Goal: Complete application form

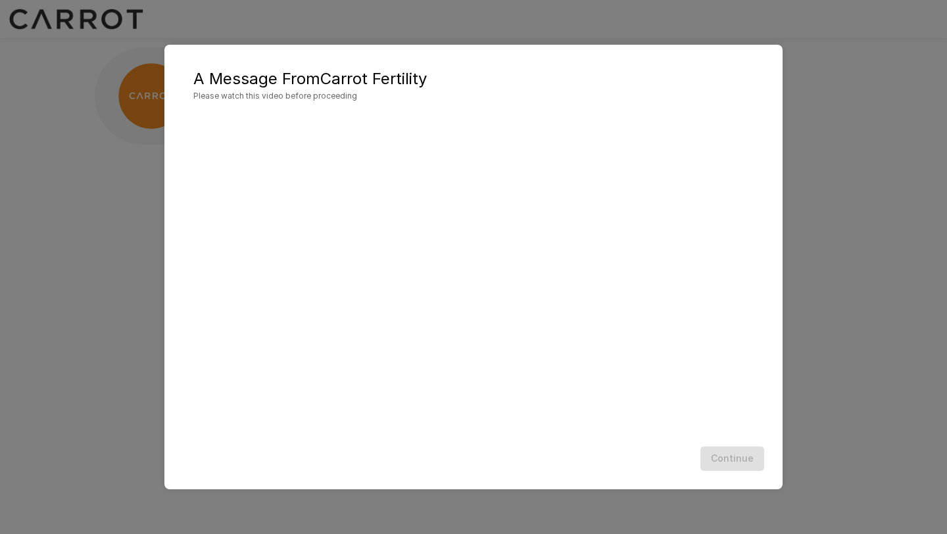
click at [680, 454] on div "Continue" at bounding box center [474, 458] width 592 height 35
click at [722, 455] on button "Continue" at bounding box center [733, 459] width 64 height 24
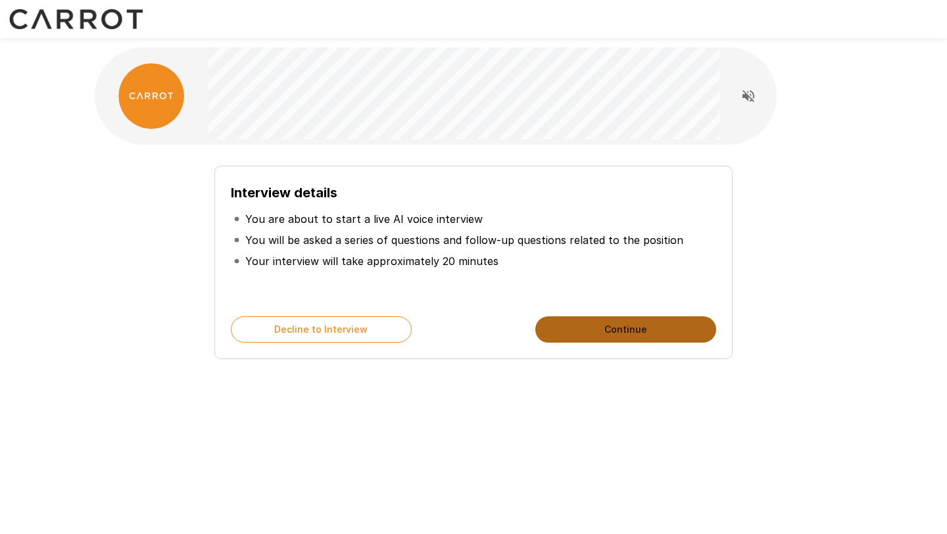
click at [614, 341] on button "Continue" at bounding box center [626, 329] width 181 height 26
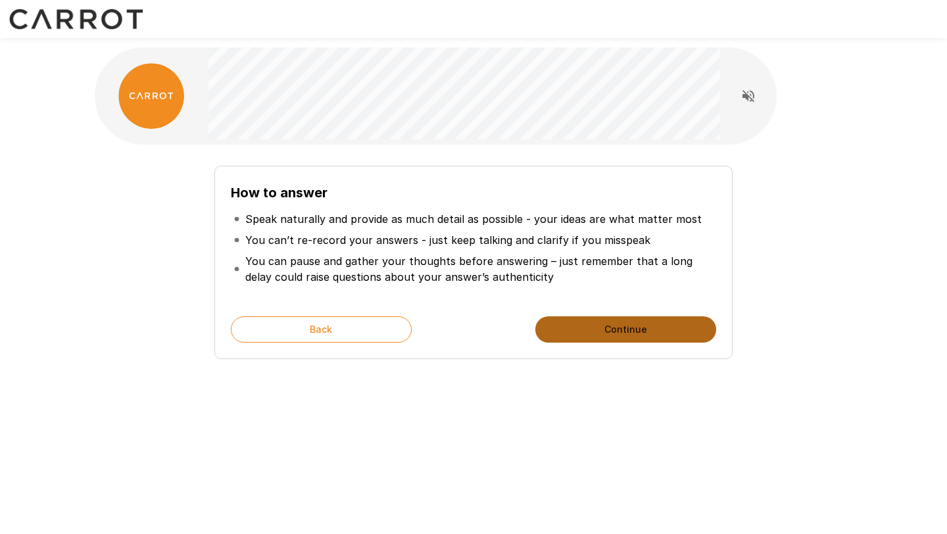
click at [620, 326] on button "Continue" at bounding box center [626, 329] width 181 height 26
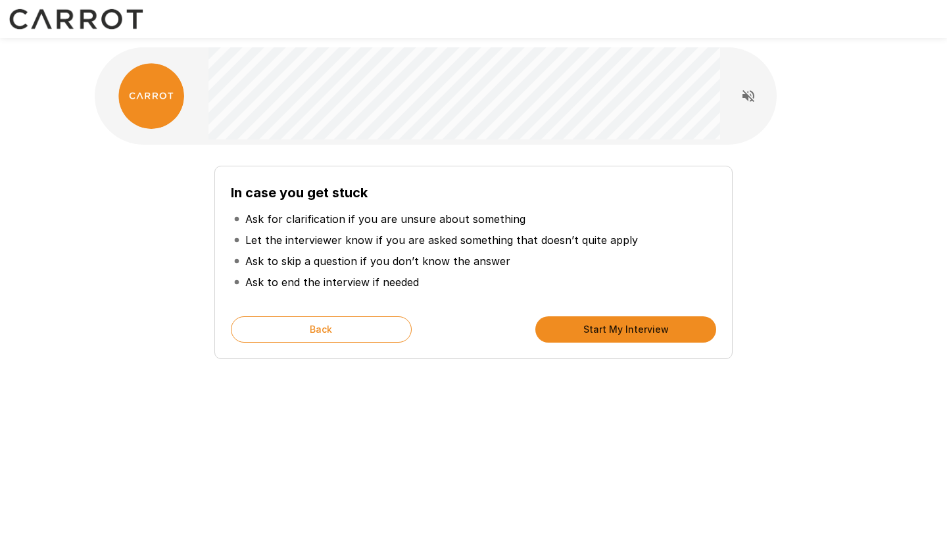
click at [609, 328] on button "Start My Interview" at bounding box center [626, 329] width 181 height 26
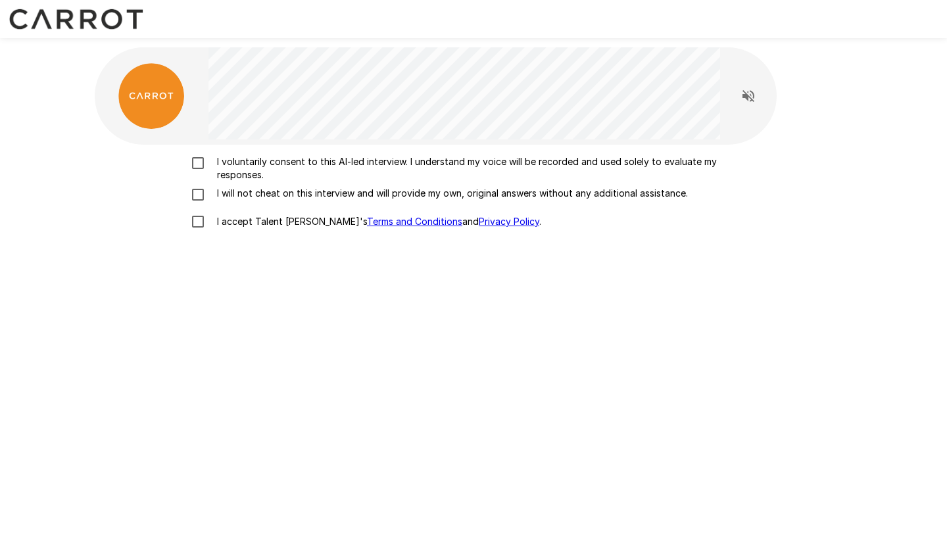
click at [299, 165] on p "I voluntarily consent to this AI-led interview. I understand my voice will be r…" at bounding box center [487, 168] width 551 height 26
click at [254, 195] on p "I will not cheat on this interview and will provide my own, original answers wi…" at bounding box center [450, 193] width 476 height 13
click at [247, 220] on p "I accept Talent Llama's Terms and Conditions and Privacy Policy ." at bounding box center [377, 221] width 330 height 13
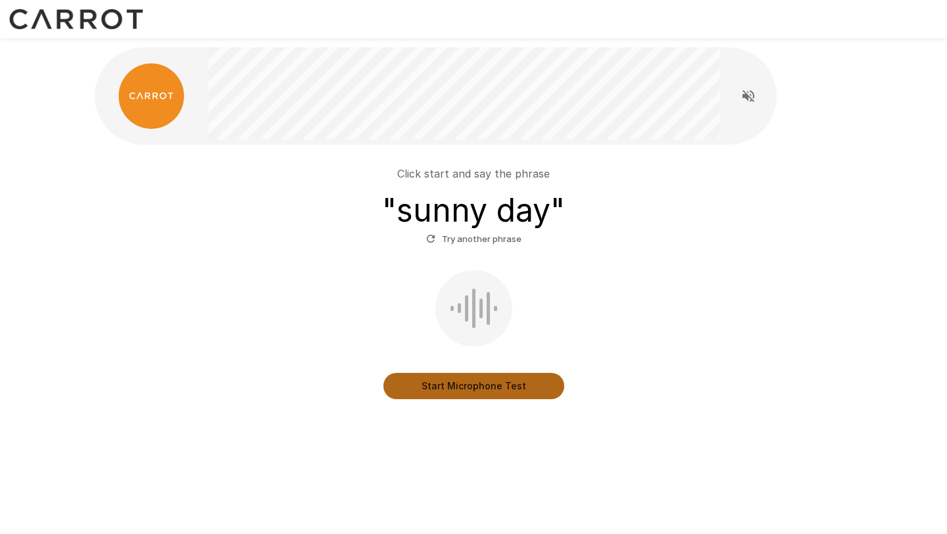
click at [495, 394] on button "Start Microphone Test" at bounding box center [474, 386] width 181 height 26
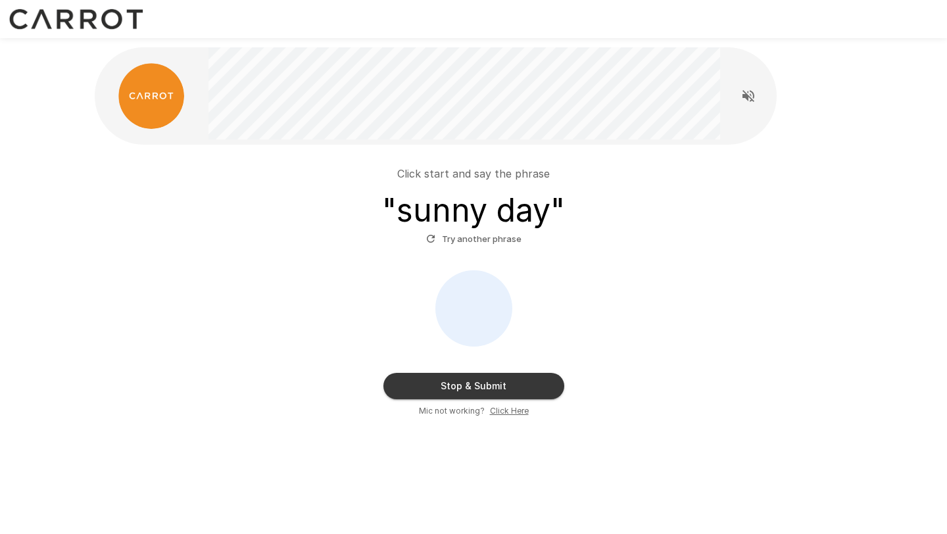
click at [495, 394] on button "Stop & Submit" at bounding box center [474, 386] width 181 height 26
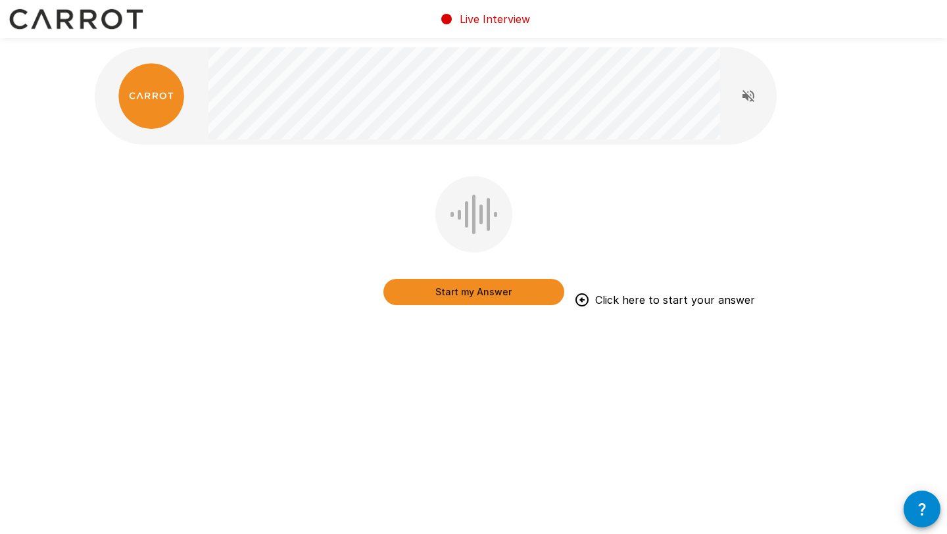
click at [521, 294] on button "Start my Answer" at bounding box center [474, 292] width 181 height 26
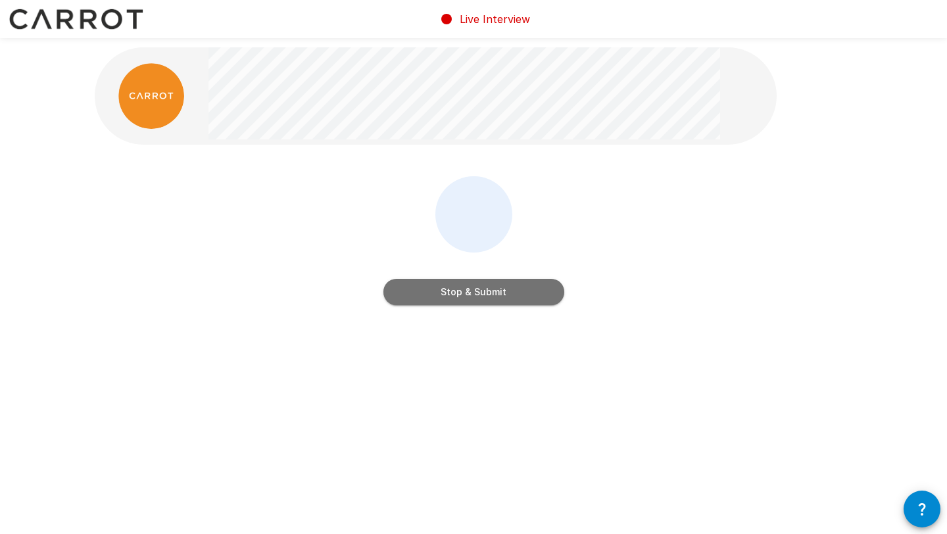
click at [521, 294] on button "Stop & Submit" at bounding box center [474, 292] width 181 height 26
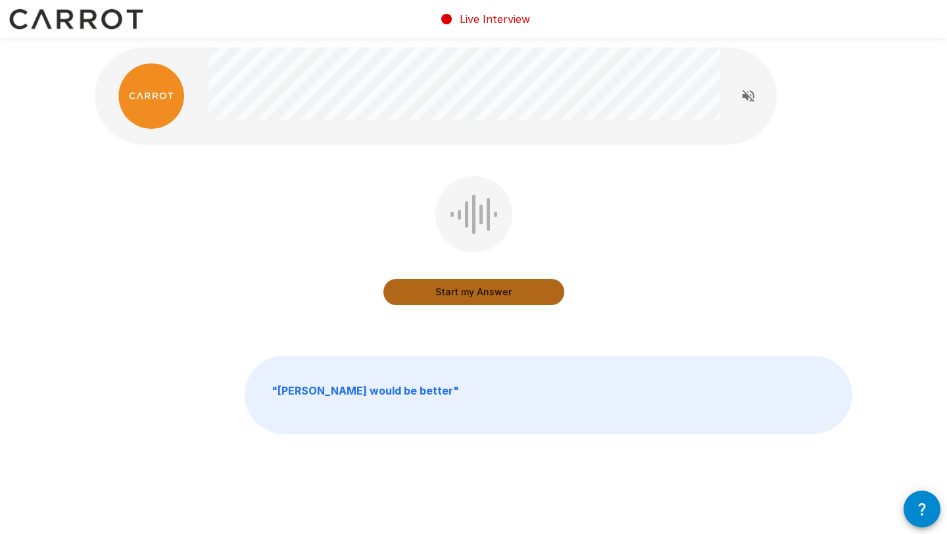
click at [507, 291] on button "Start my Answer" at bounding box center [474, 292] width 181 height 26
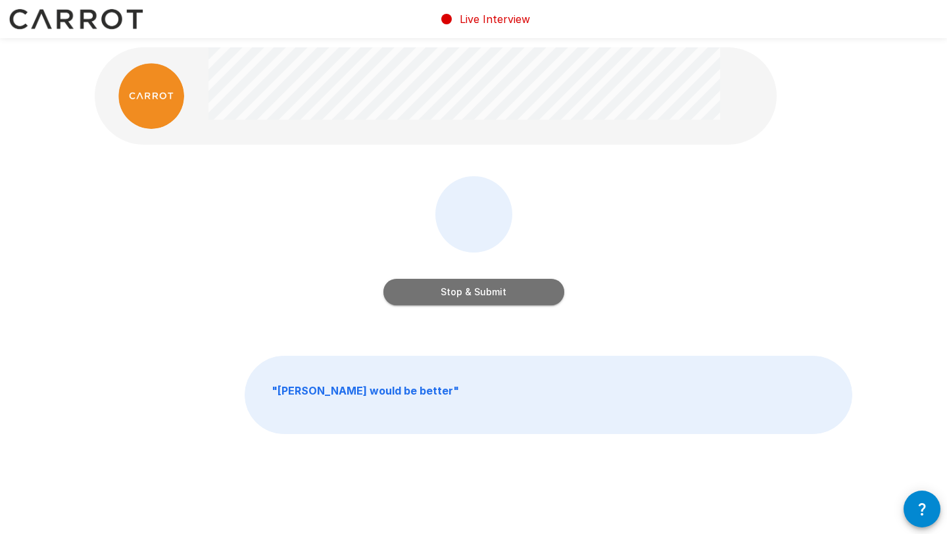
click at [505, 296] on button "Stop & Submit" at bounding box center [474, 292] width 181 height 26
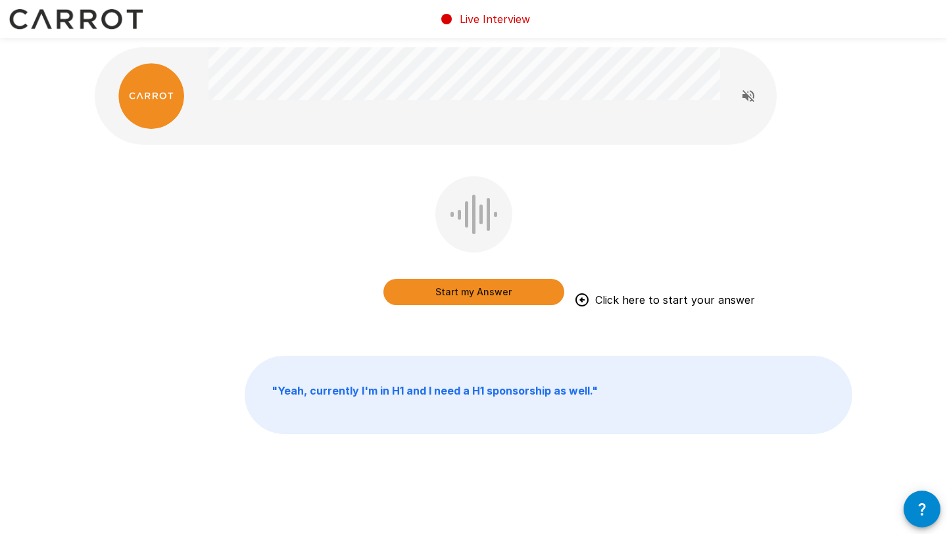
click at [501, 291] on button "Start my Answer" at bounding box center [474, 292] width 181 height 26
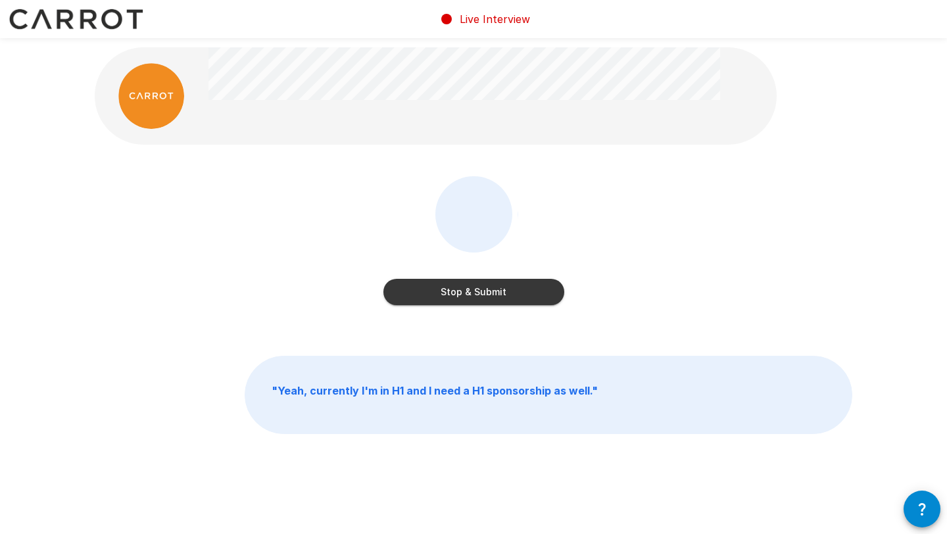
click at [501, 291] on button "Stop & Submit" at bounding box center [474, 292] width 181 height 26
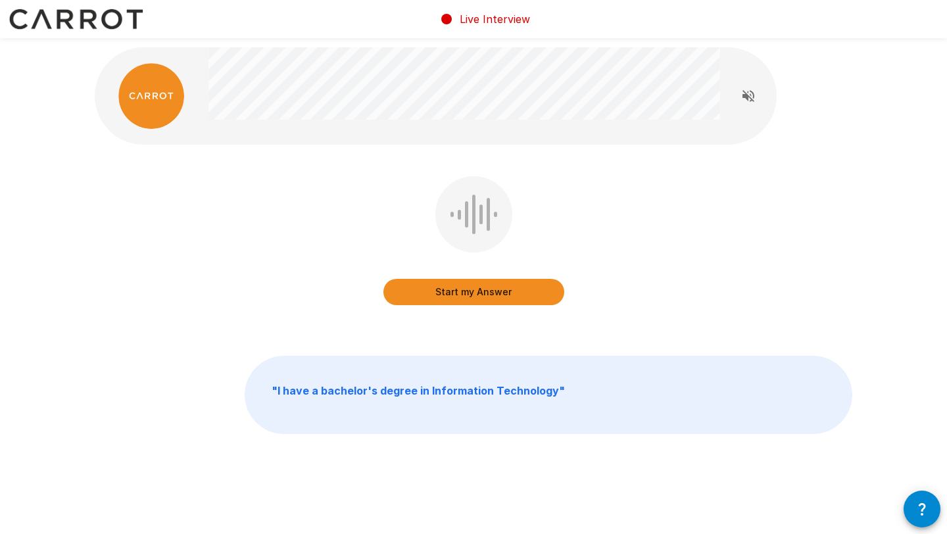
click at [489, 297] on button "Start my Answer" at bounding box center [474, 292] width 181 height 26
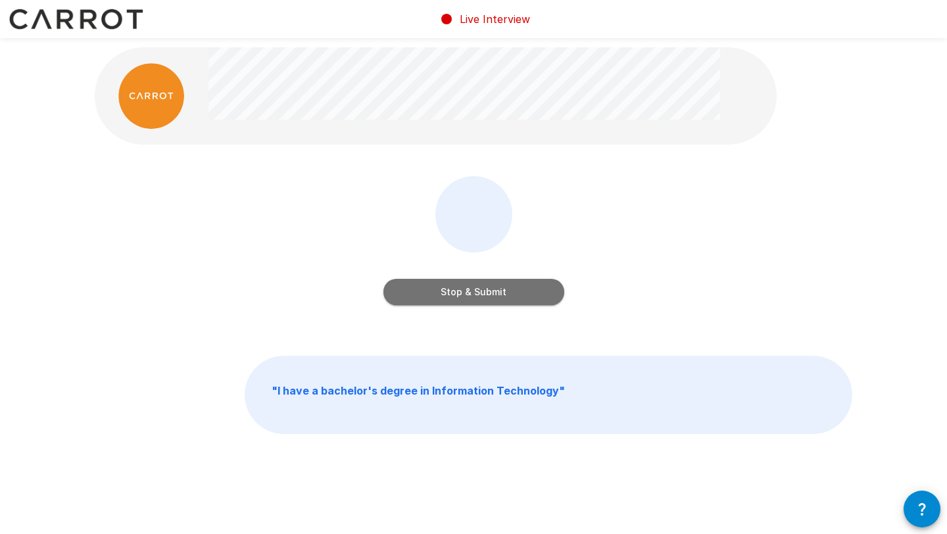
click at [502, 300] on button "Stop & Submit" at bounding box center [474, 292] width 181 height 26
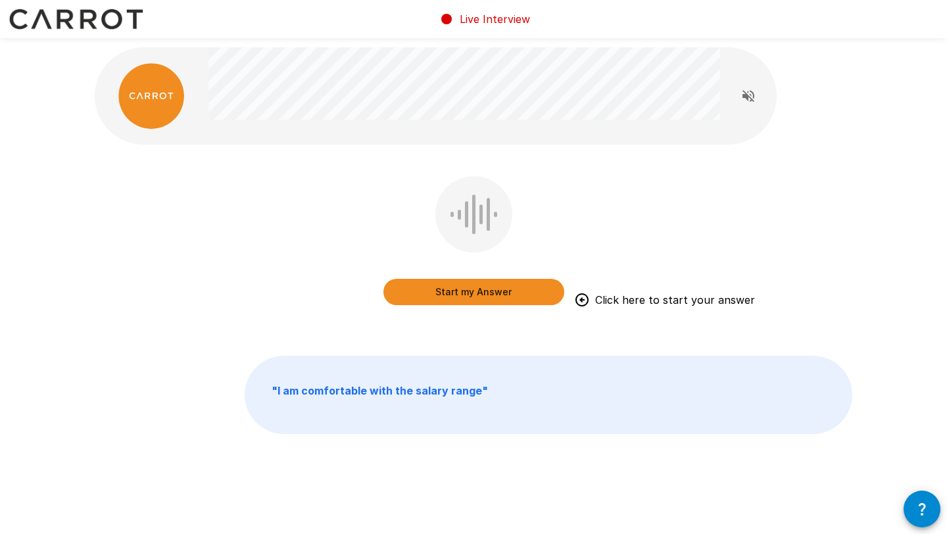
click at [534, 292] on button "Start my Answer" at bounding box center [474, 292] width 181 height 26
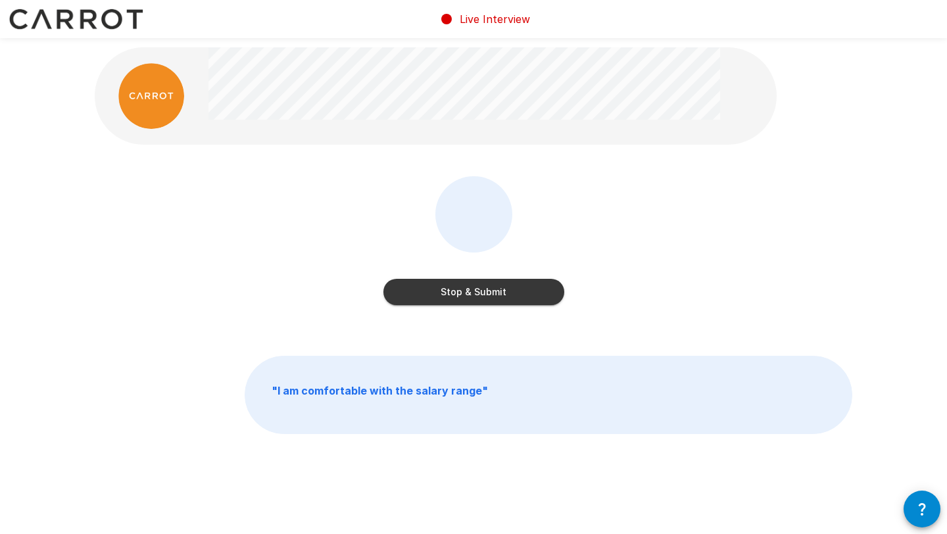
click at [534, 292] on button "Stop & Submit" at bounding box center [474, 292] width 181 height 26
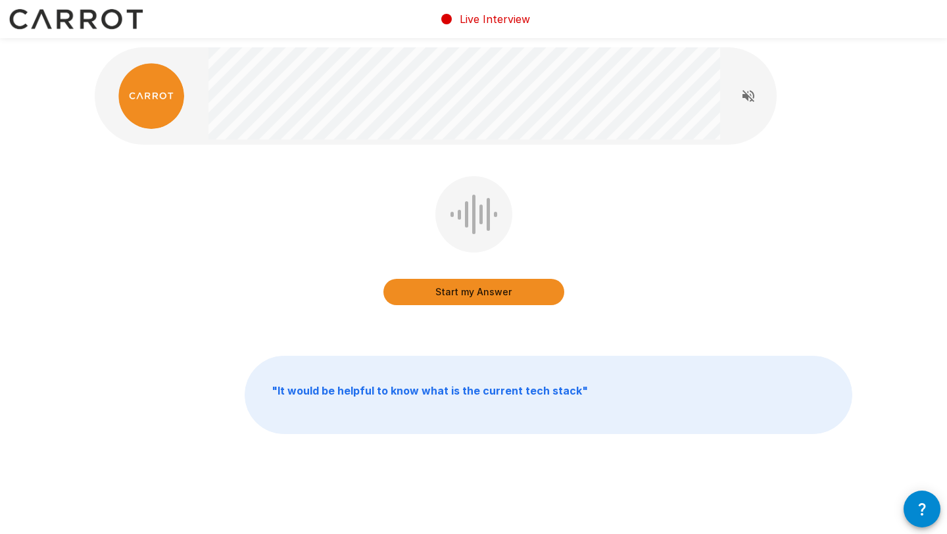
click at [499, 298] on button "Start my Answer" at bounding box center [474, 292] width 181 height 26
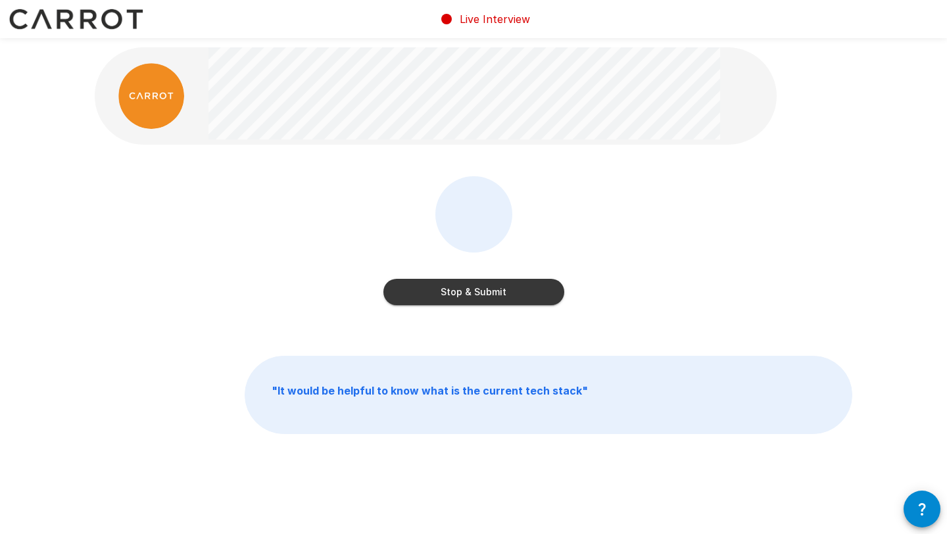
click at [501, 291] on button "Stop & Submit" at bounding box center [474, 292] width 181 height 26
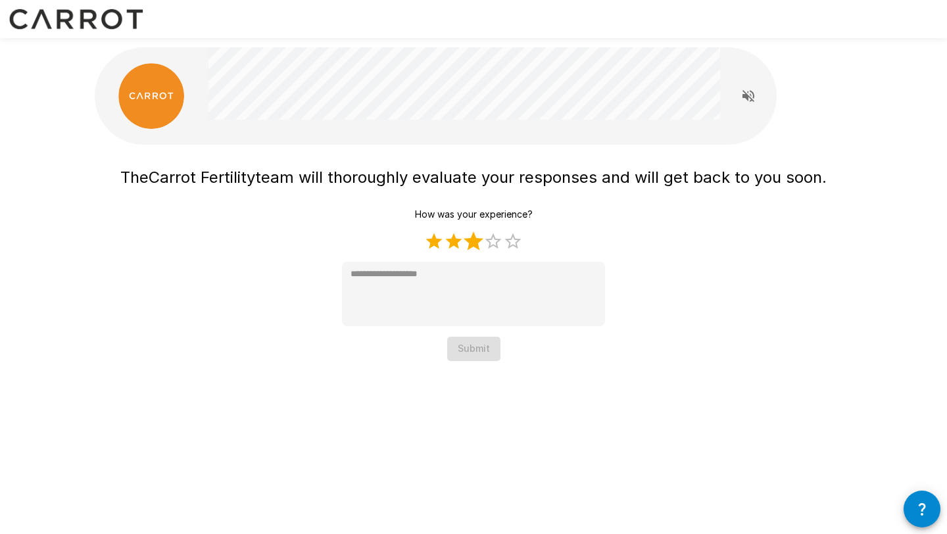
click at [474, 245] on label "3 Stars" at bounding box center [474, 242] width 20 height 20
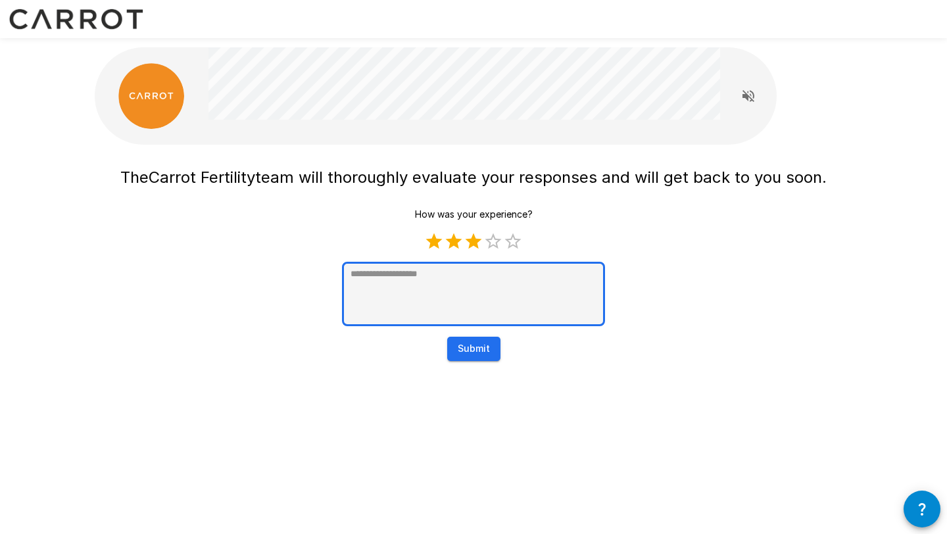
click at [481, 292] on textarea at bounding box center [473, 294] width 263 height 64
type textarea "*"
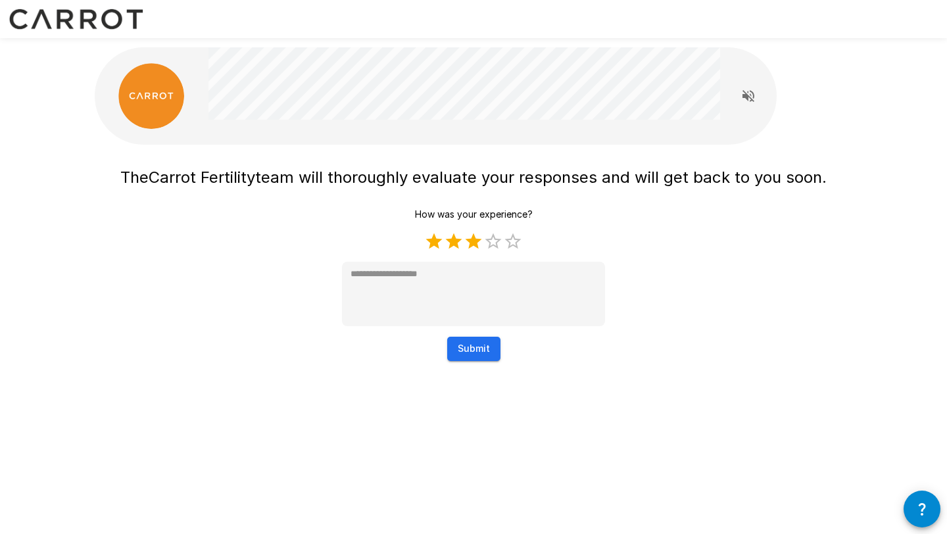
click at [484, 347] on button "Submit" at bounding box center [473, 349] width 53 height 24
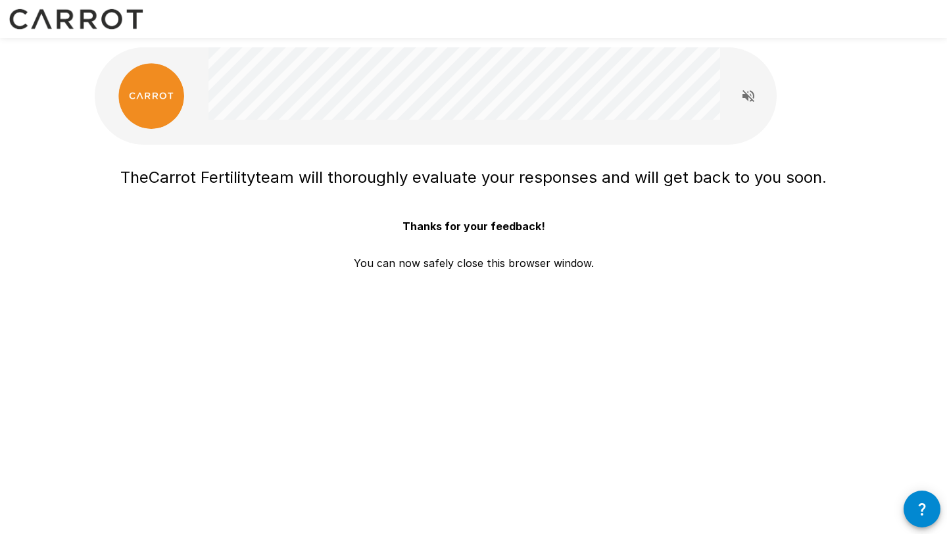
click at [189, 224] on div "The Carrot Fertility team will thoroughly evaluate your responses and will get …" at bounding box center [473, 216] width 707 height 111
click at [928, 510] on icon "button" at bounding box center [922, 509] width 16 height 16
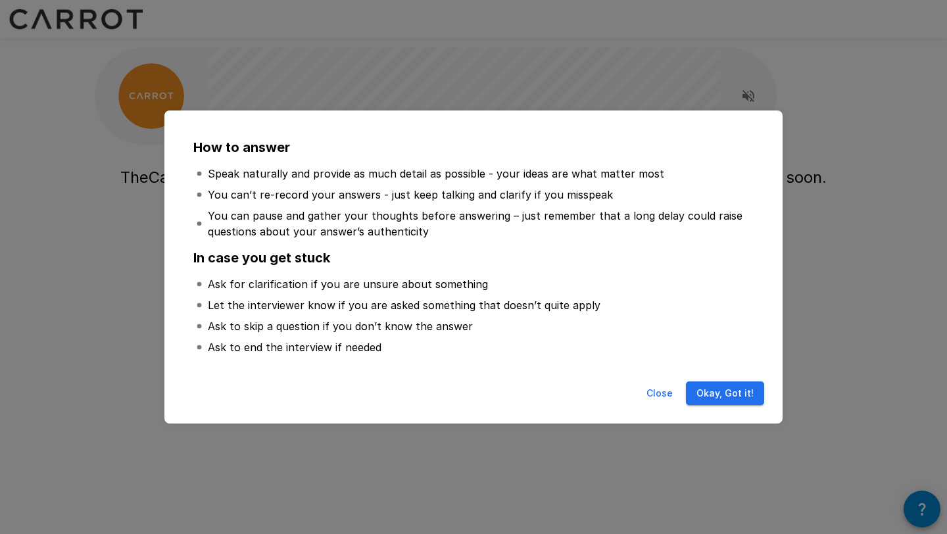
click at [664, 395] on button "Close" at bounding box center [660, 394] width 42 height 24
